Goal: Find specific page/section: Find specific page/section

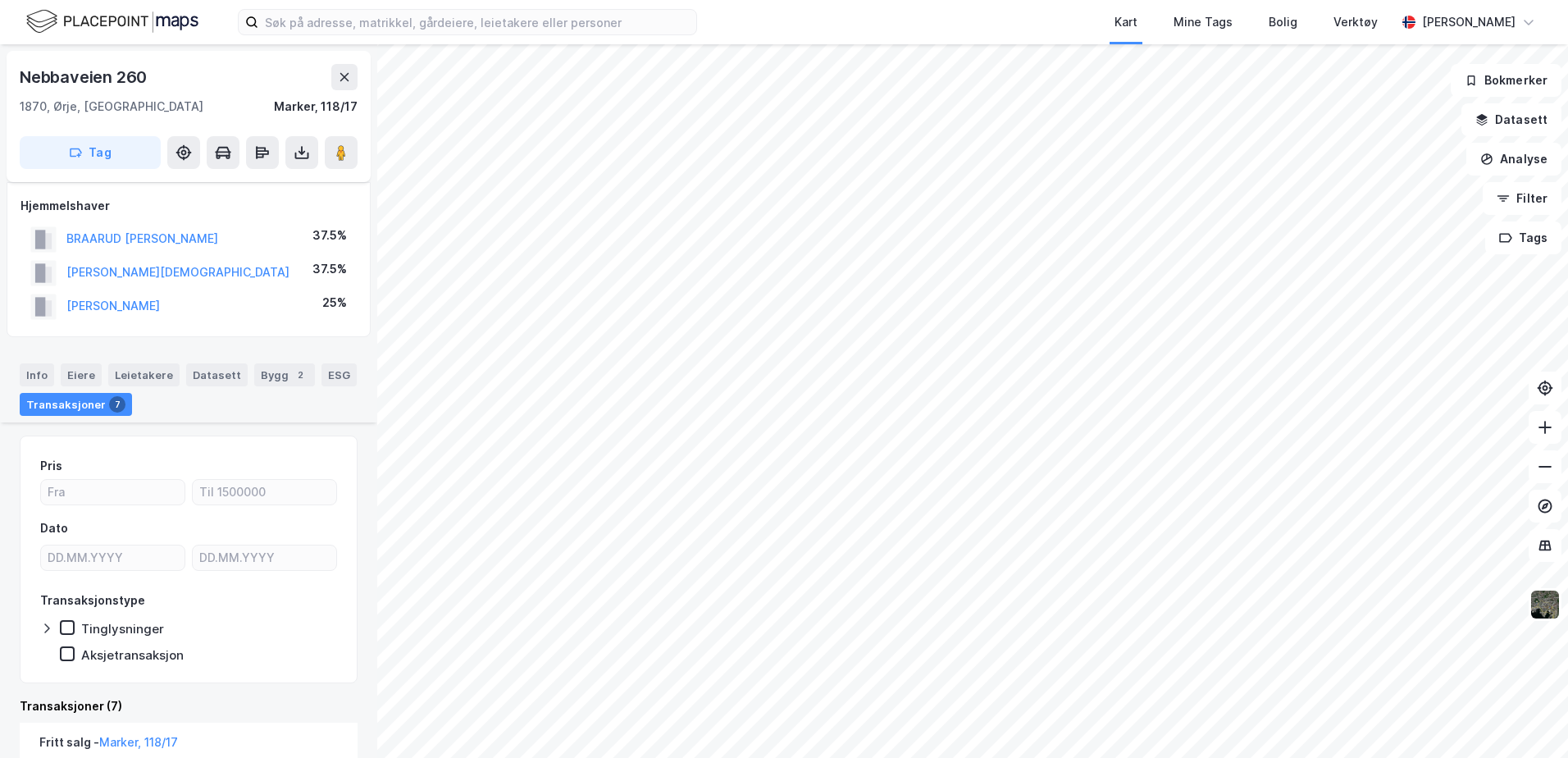
scroll to position [328, 0]
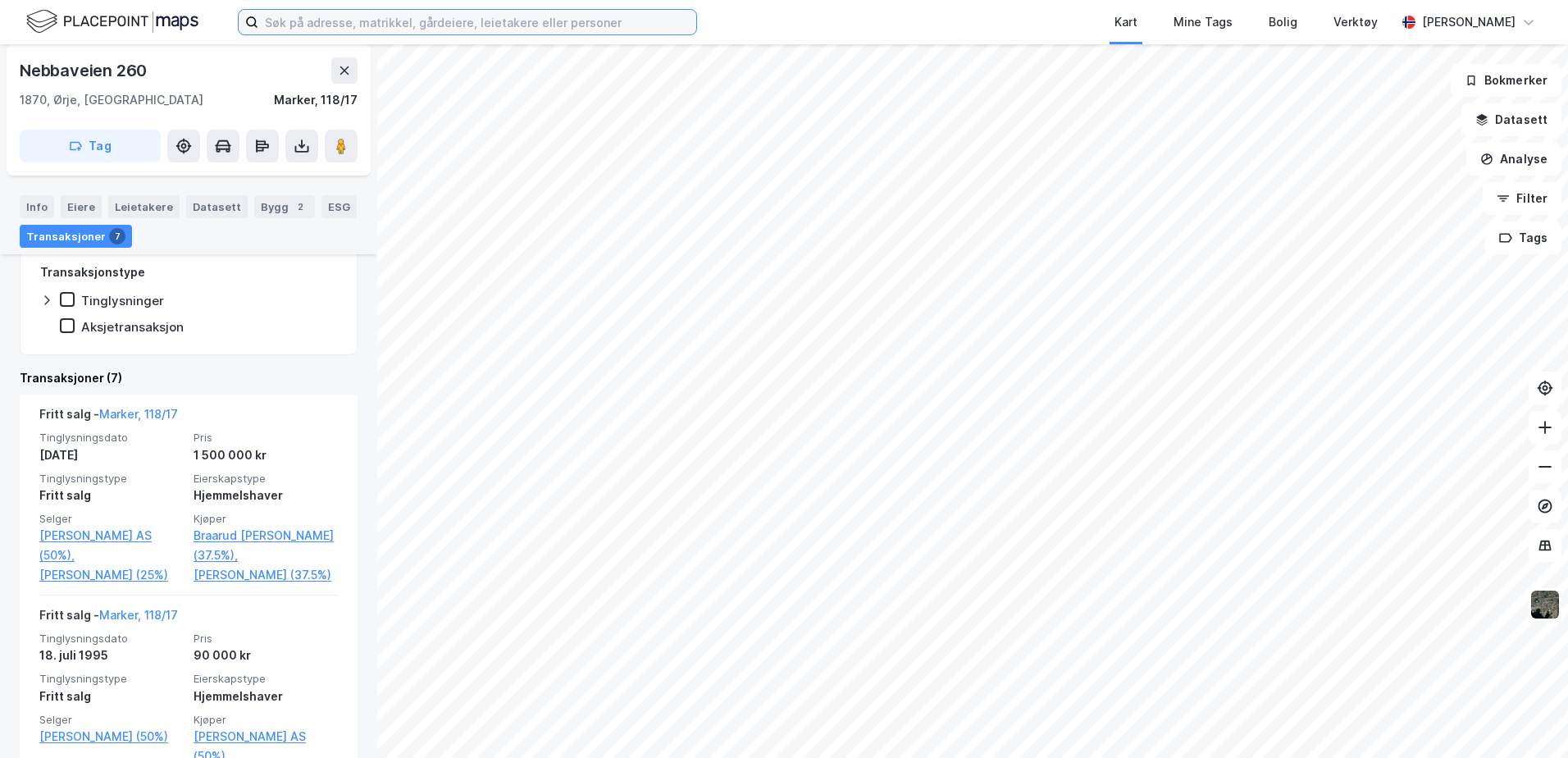
click at [358, 25] on input at bounding box center [477, 22] width 438 height 25
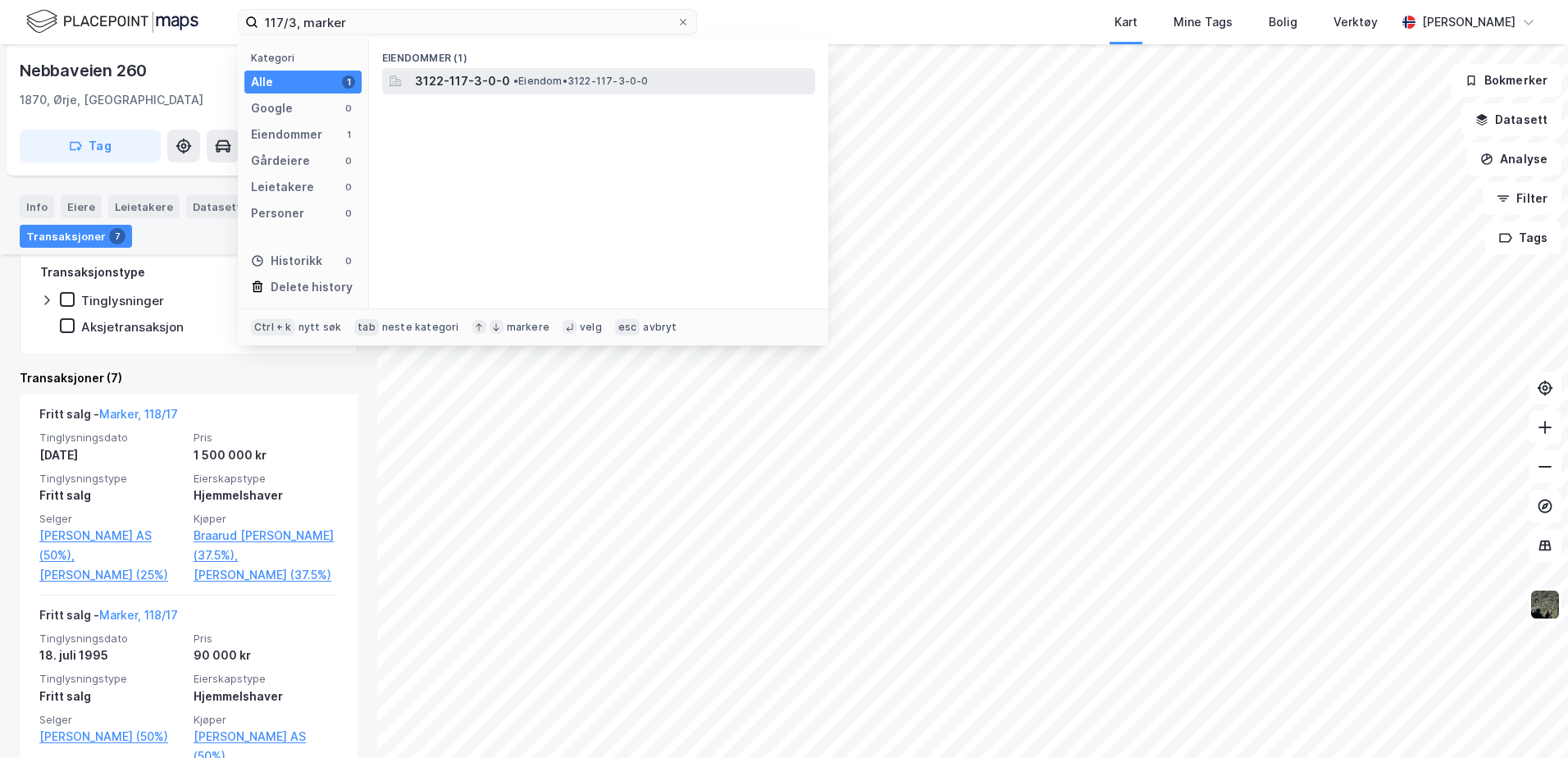
click at [471, 83] on span "3122-117-3-0-0" at bounding box center [463, 81] width 95 height 20
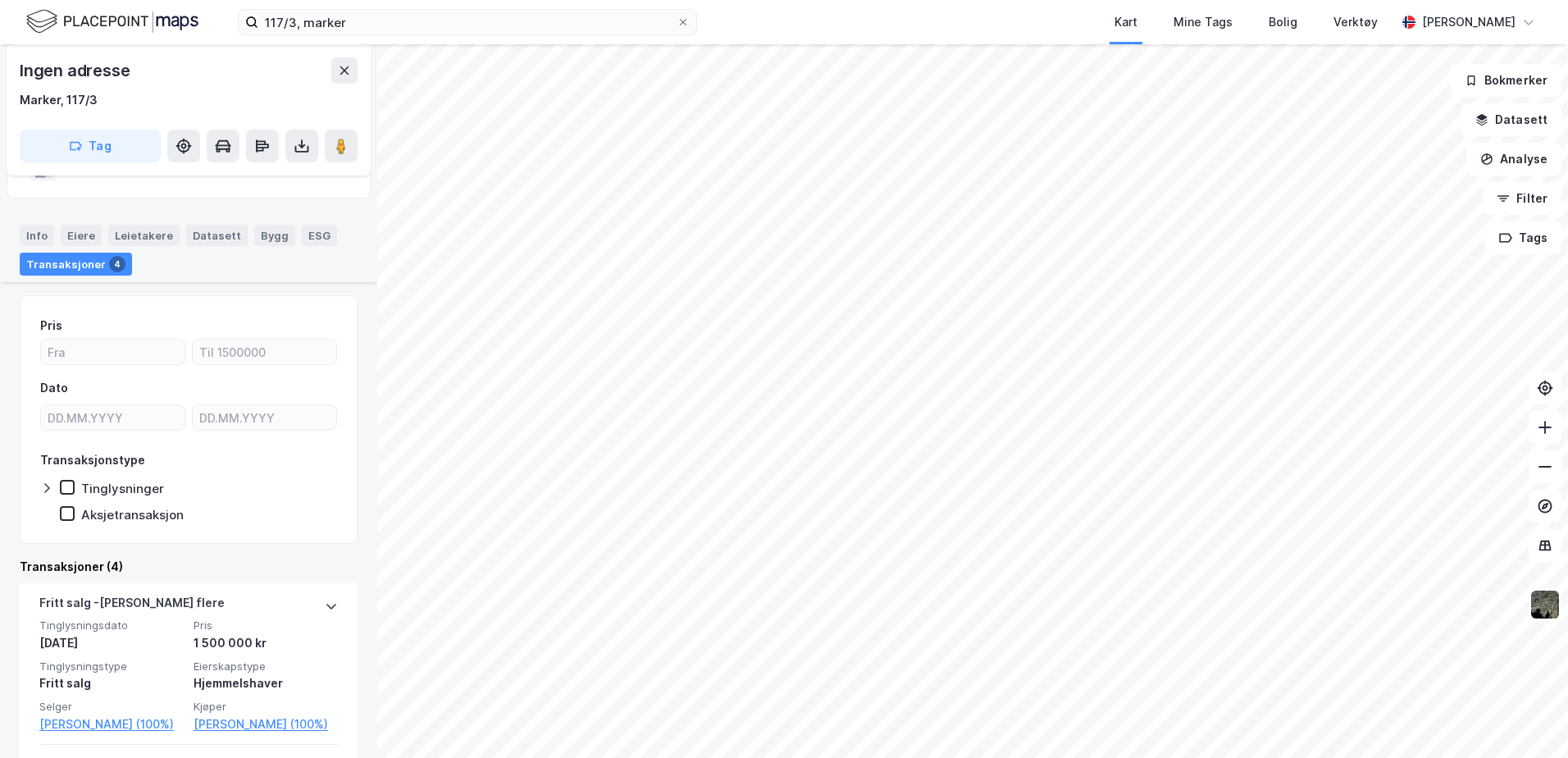
scroll to position [328, 0]
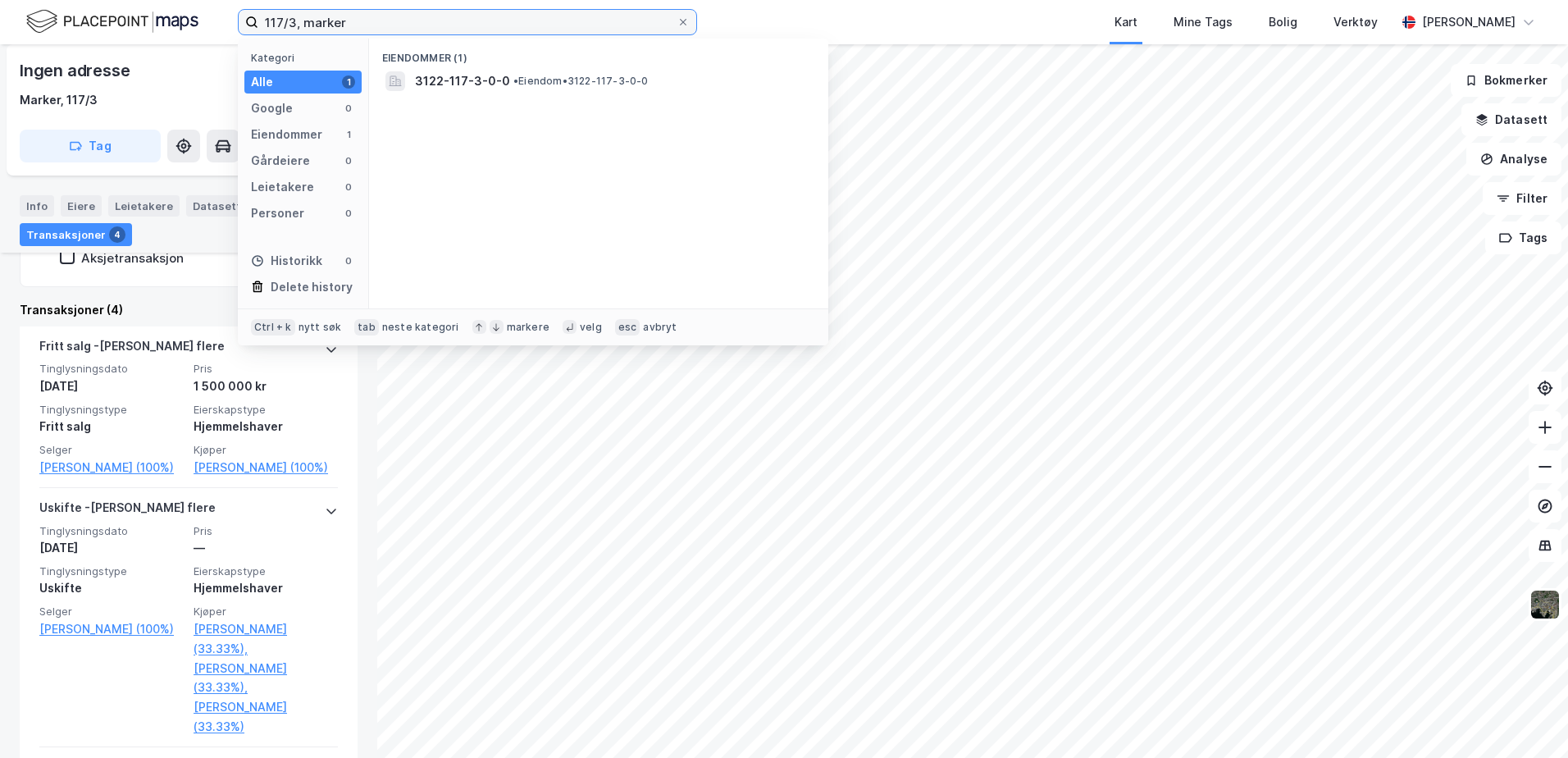
drag, startPoint x: 296, startPoint y: 20, endPoint x: 258, endPoint y: 20, distance: 38.0
click at [258, 20] on input "117/3, marker" at bounding box center [467, 22] width 419 height 25
type input "118/17, marker"
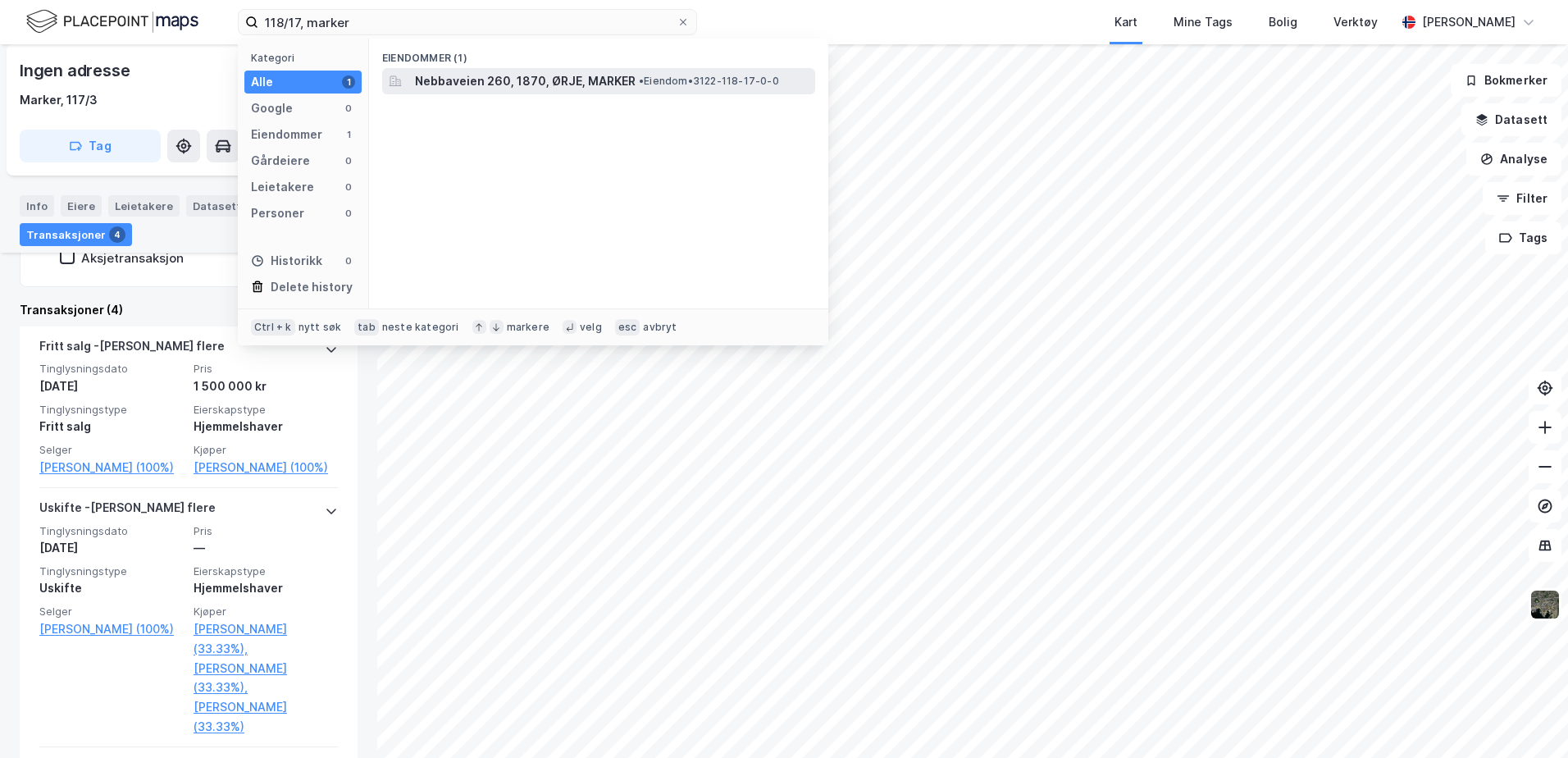
click at [495, 85] on span "Nebbaveien 260, 1870, ØRJE, MARKER" at bounding box center [526, 81] width 220 height 20
